Goal: Information Seeking & Learning: Learn about a topic

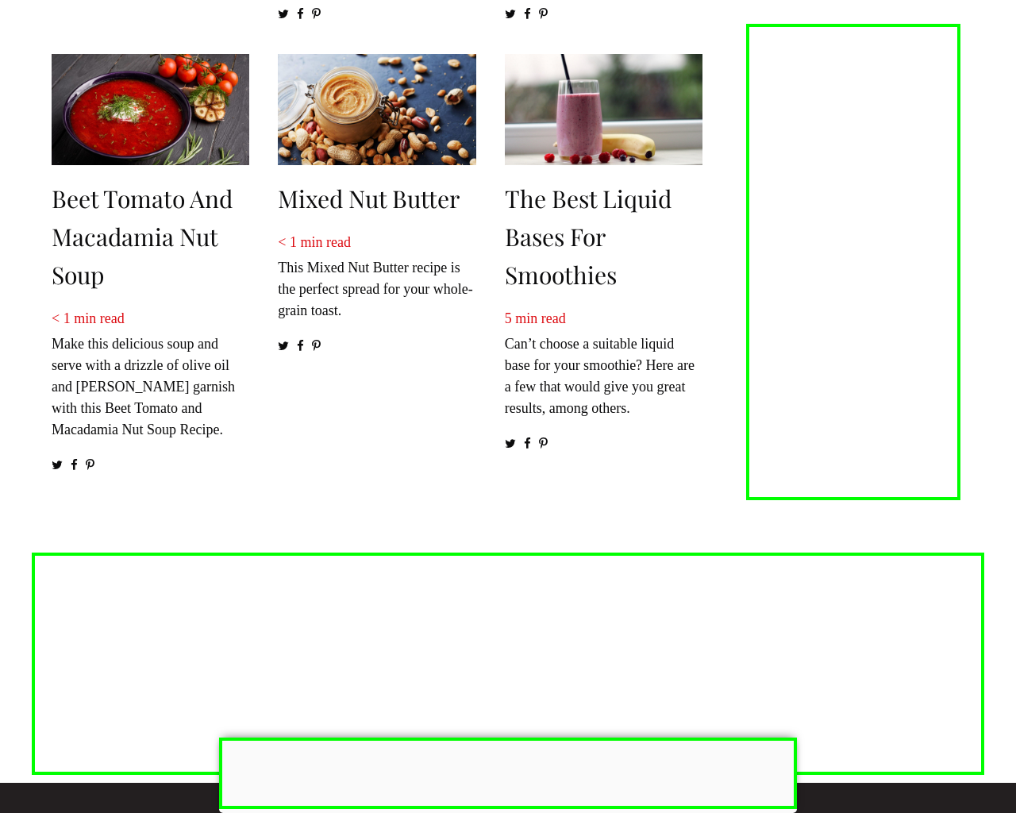
scroll to position [2548, 0]
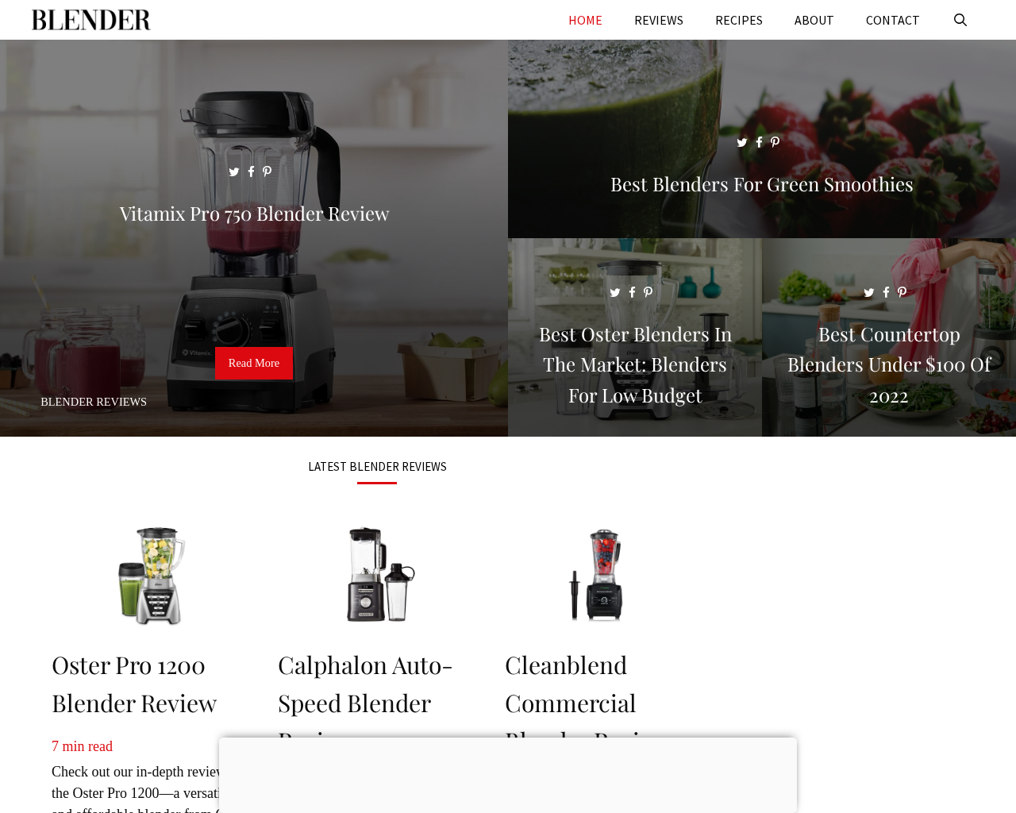
scroll to position [2046, 0]
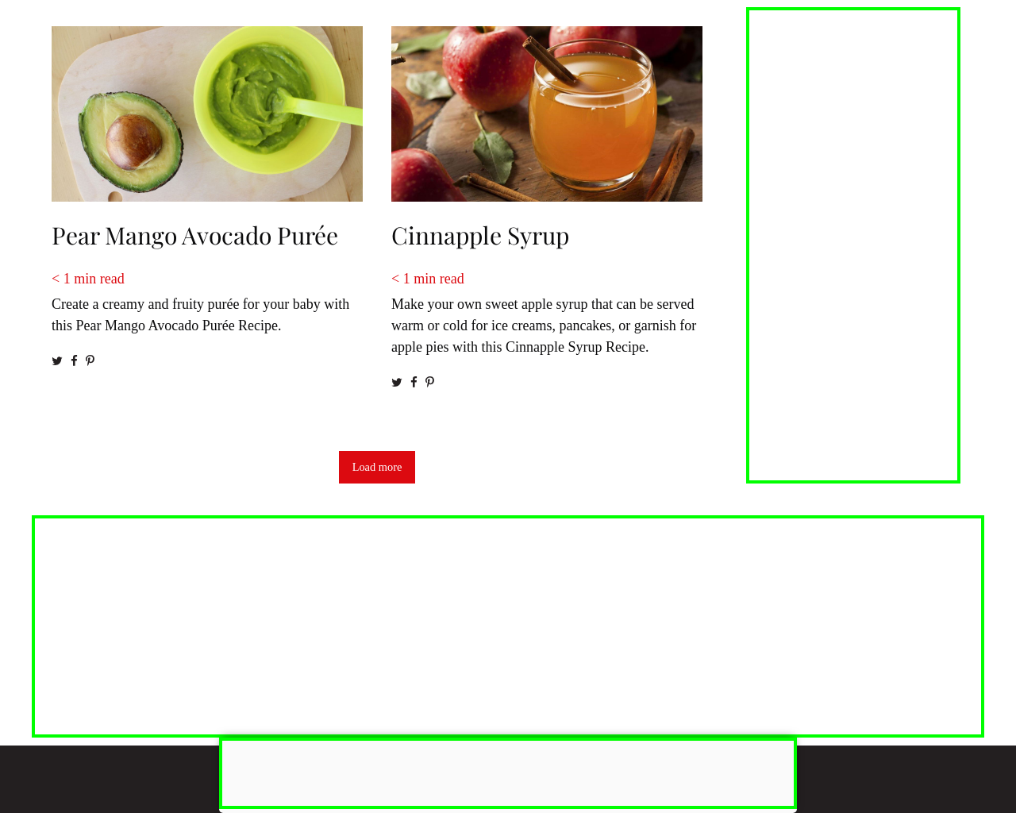
scroll to position [2174, 0]
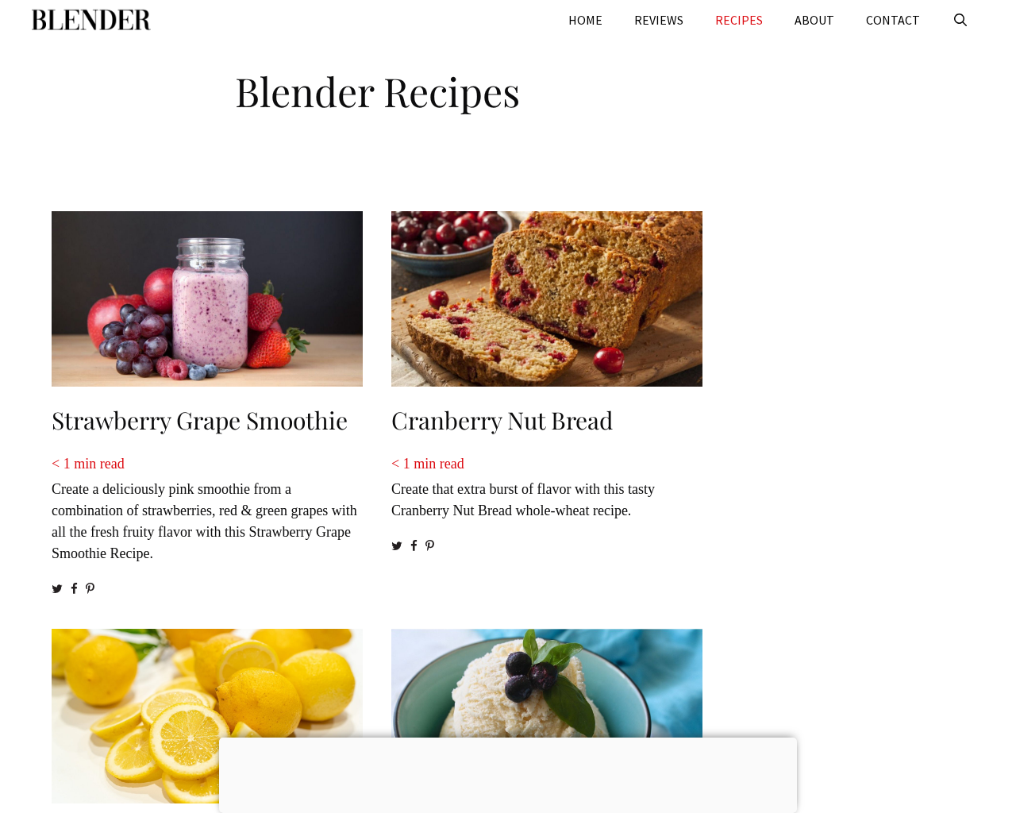
scroll to position [1562, 0]
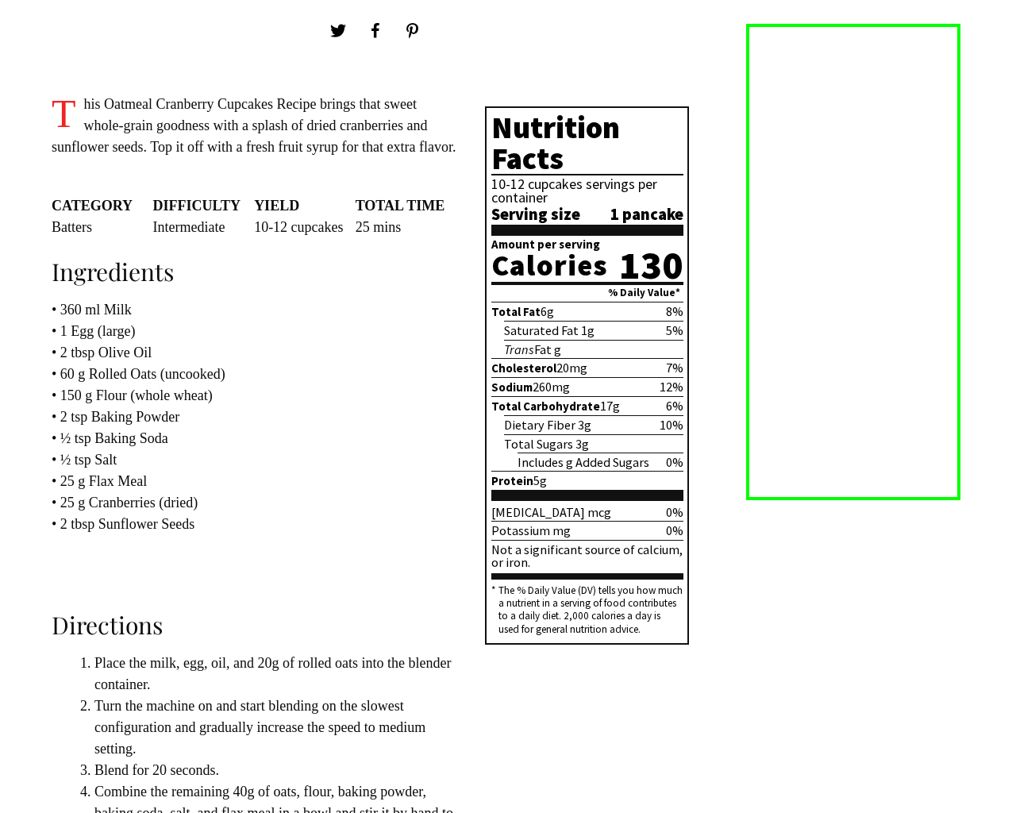
scroll to position [1134, 0]
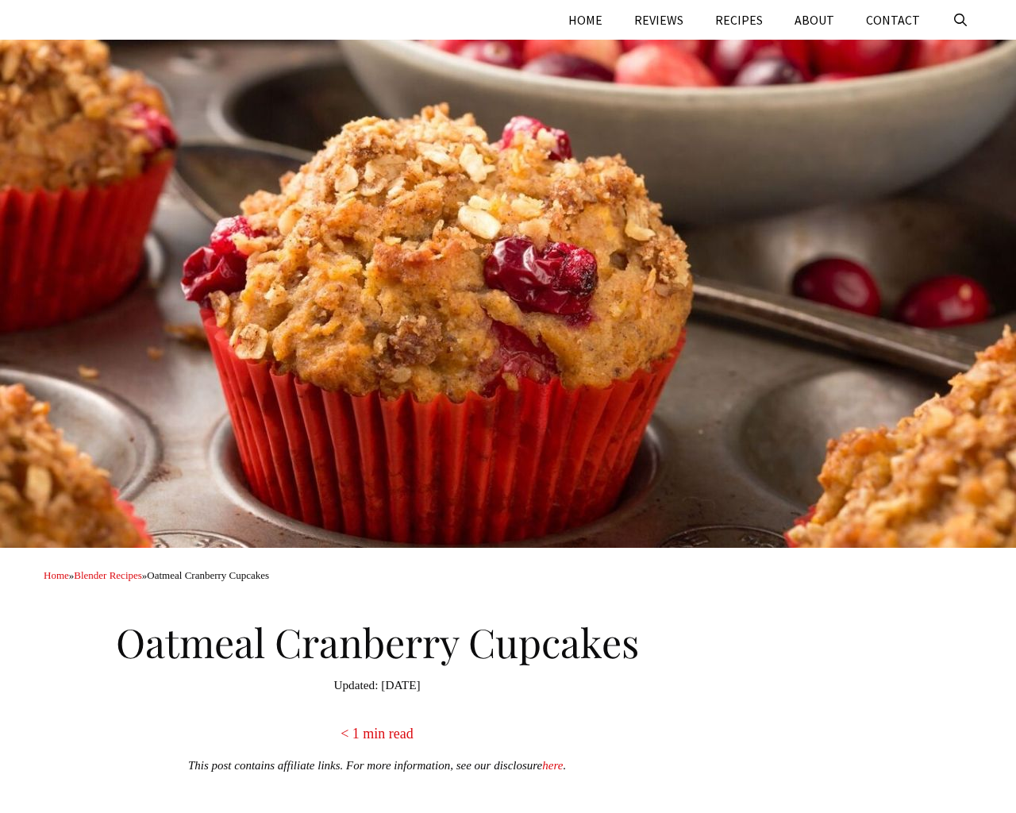
scroll to position [1073, 0]
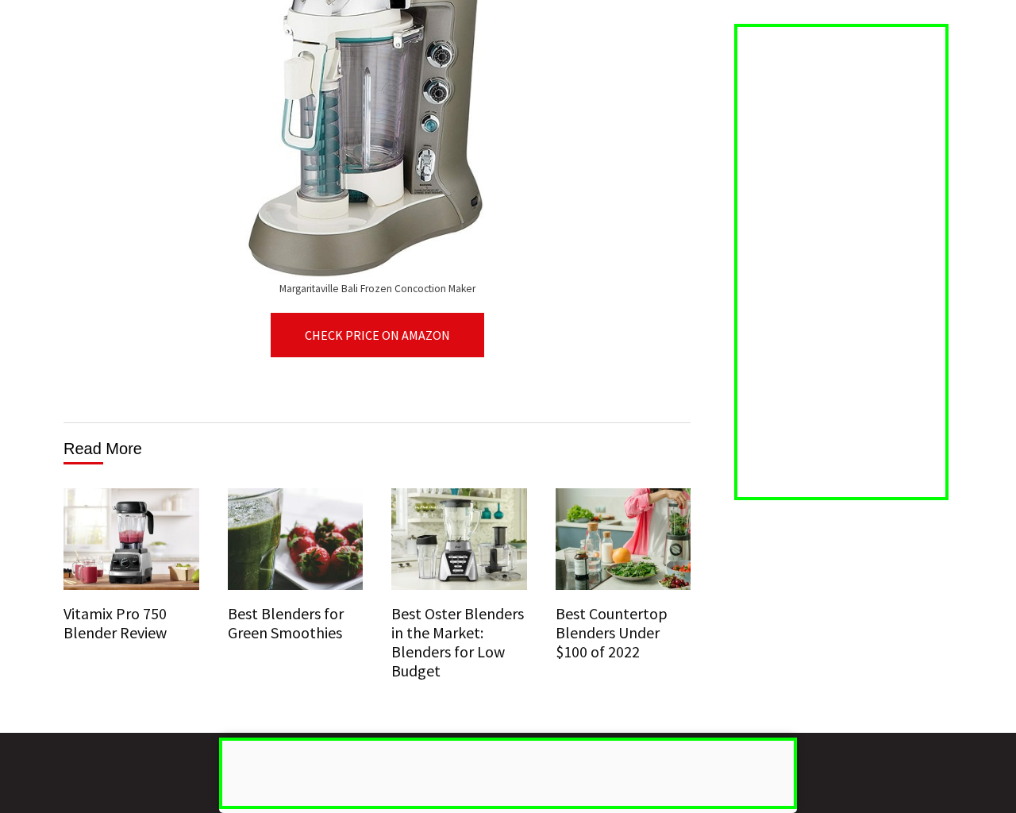
scroll to position [11247, 0]
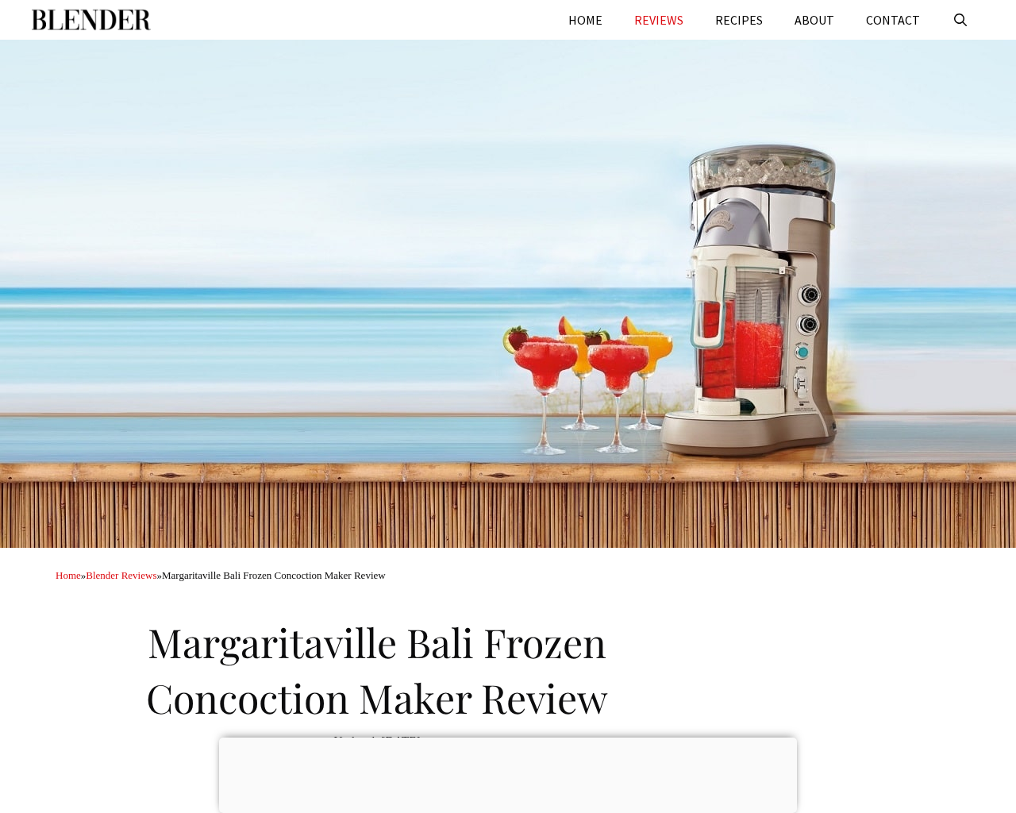
scroll to position [11168, 0]
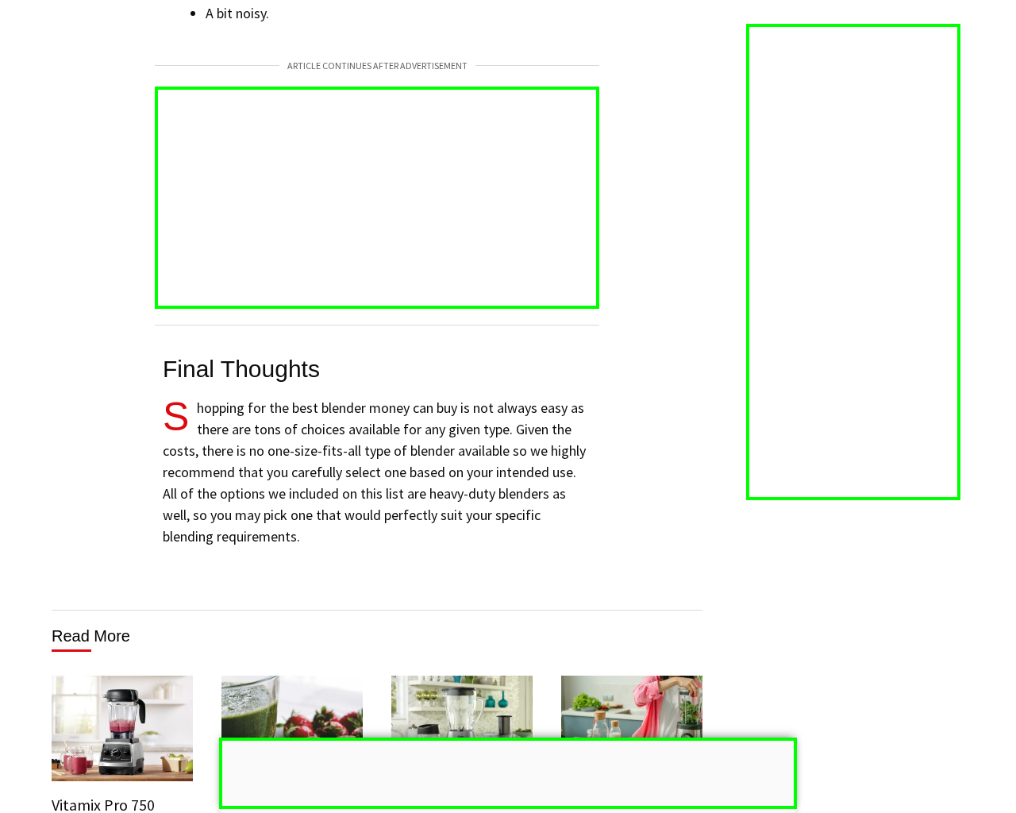
scroll to position [10646, 0]
